Goal: Entertainment & Leisure: Browse casually

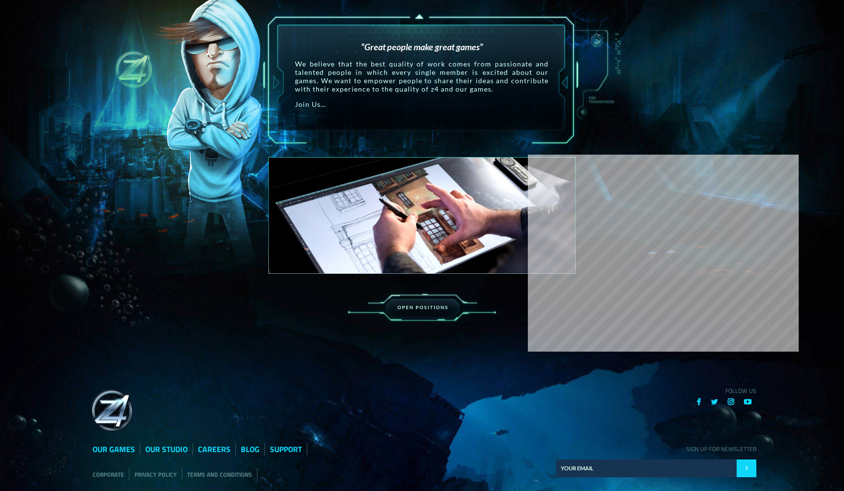
scroll to position [1412, 0]
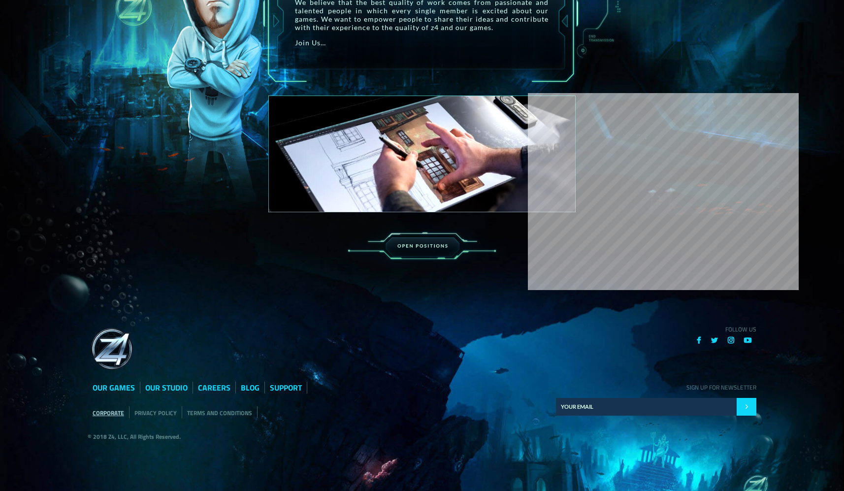
click at [104, 413] on link "CORPORATE" at bounding box center [109, 412] width 32 height 9
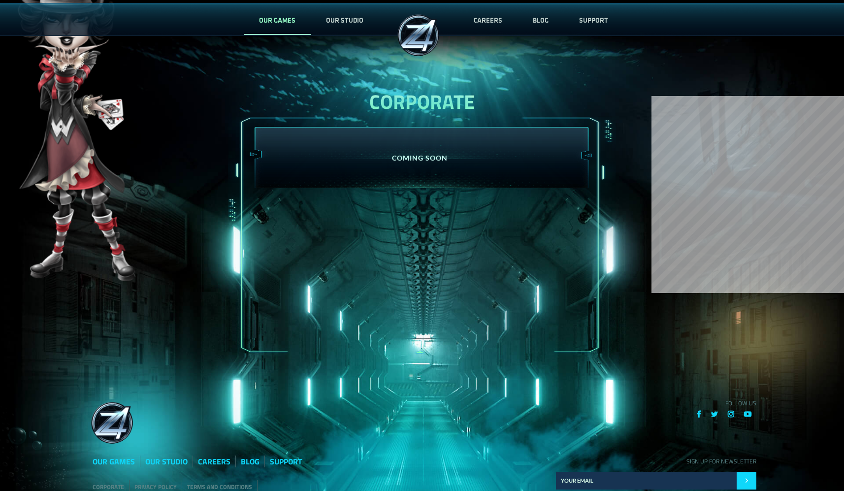
click at [292, 21] on link "OUR GAMES" at bounding box center [277, 20] width 67 height 33
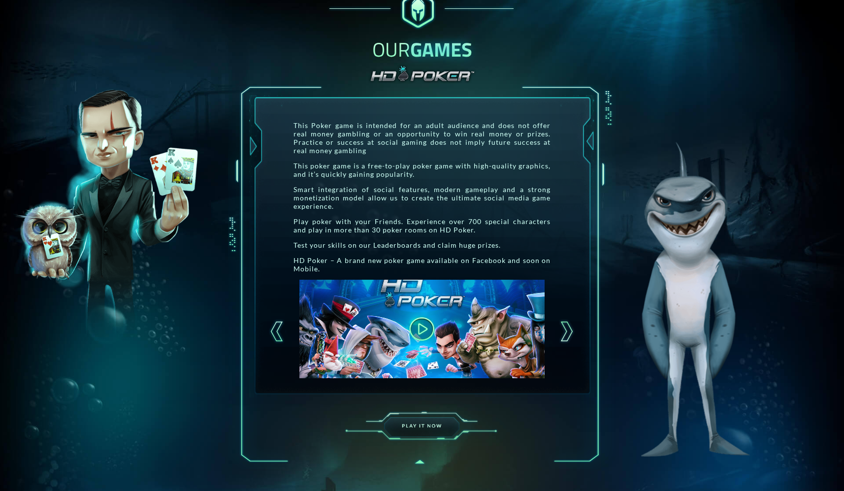
scroll to position [148, 0]
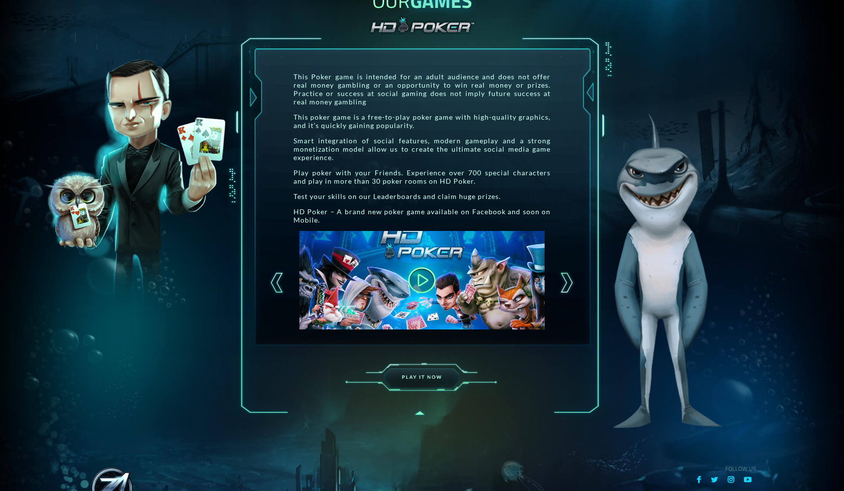
click at [429, 285] on button at bounding box center [422, 281] width 38 height 38
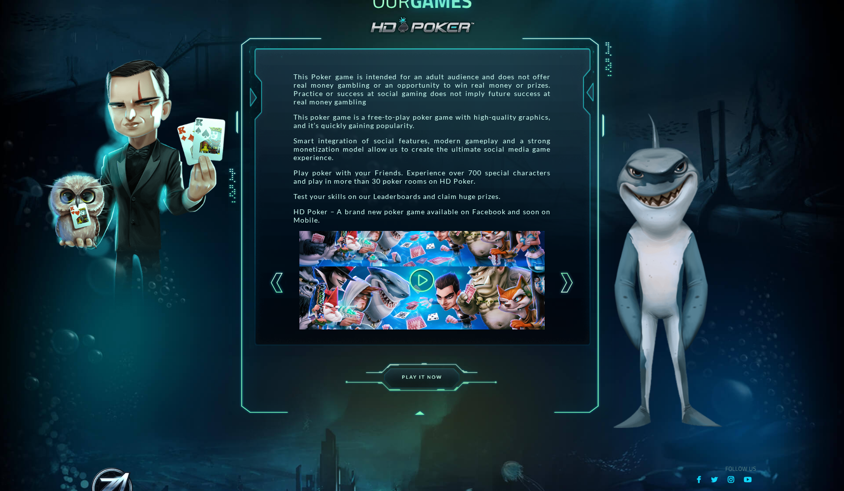
scroll to position [4, 0]
